Goal: Navigation & Orientation: Find specific page/section

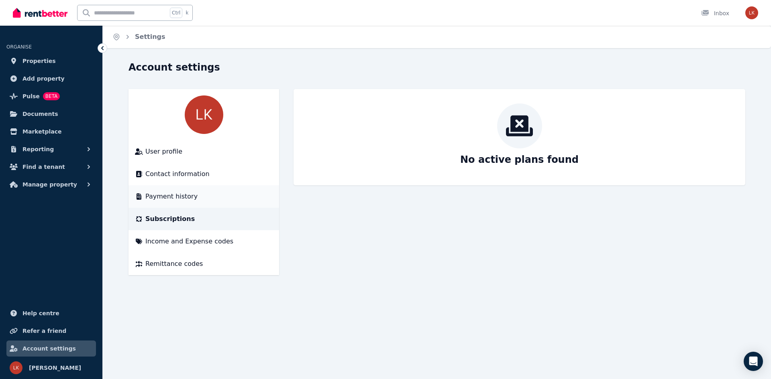
click at [179, 199] on span "Payment history" at bounding box center [171, 197] width 52 height 10
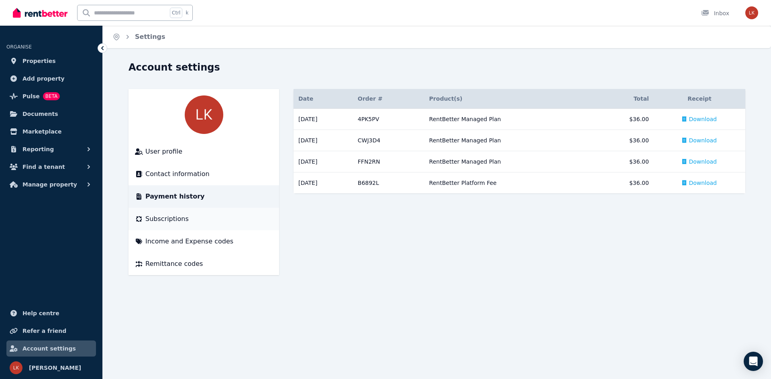
click at [172, 219] on span "Subscriptions" at bounding box center [166, 219] width 43 height 10
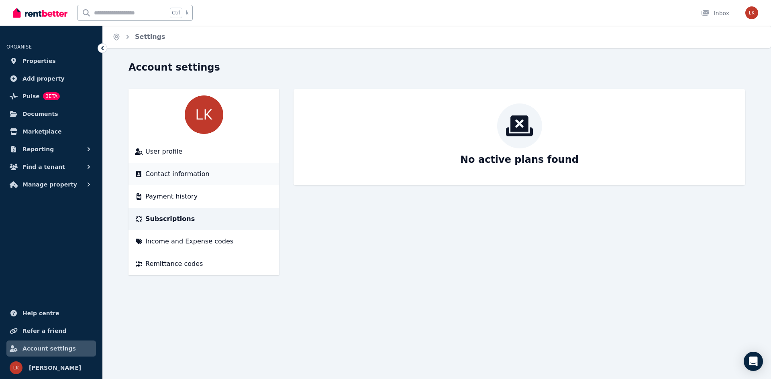
click at [177, 176] on span "Contact information" at bounding box center [177, 174] width 64 height 10
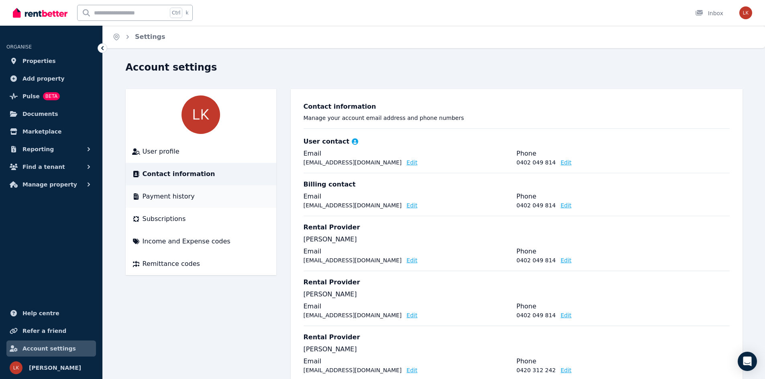
click at [172, 202] on li "Payment history" at bounding box center [201, 196] width 151 height 22
click at [165, 220] on span "Subscriptions" at bounding box center [164, 219] width 43 height 10
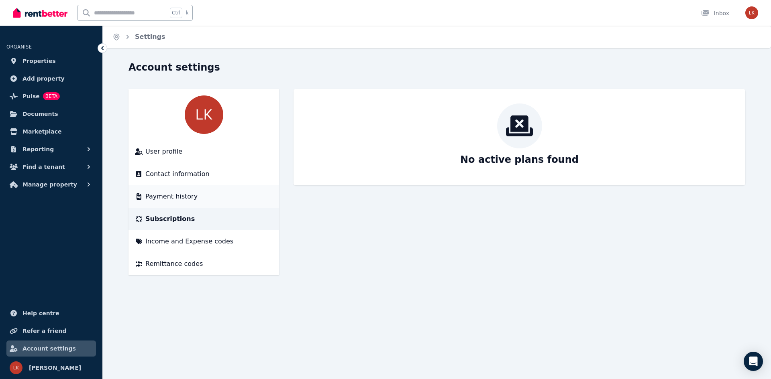
click at [169, 194] on span "Payment history" at bounding box center [171, 197] width 52 height 10
